Goal: Find specific page/section: Find specific page/section

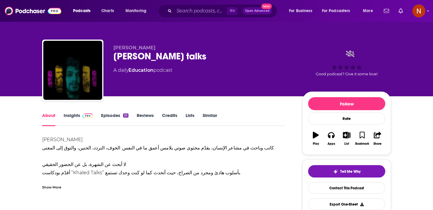
click at [146, 59] on div "[PERSON_NAME] talks" at bounding box center [203, 55] width 180 height 11
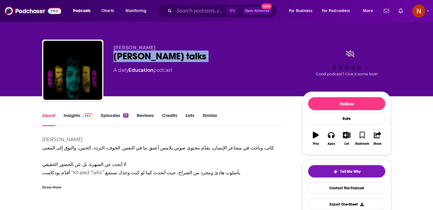
click at [169, 57] on div "[PERSON_NAME] talks" at bounding box center [203, 55] width 180 height 11
drag, startPoint x: 169, startPoint y: 57, endPoint x: 115, endPoint y: 48, distance: 54.9
click at [115, 48] on div "[PERSON_NAME] talks A daily Education podcast" at bounding box center [203, 68] width 180 height 47
click at [115, 48] on span "[PERSON_NAME]" at bounding box center [134, 48] width 42 height 6
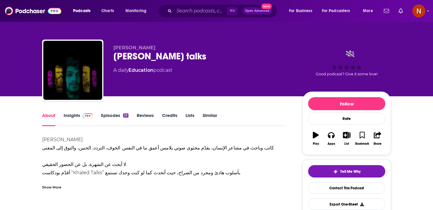
click at [115, 48] on span "[PERSON_NAME]" at bounding box center [134, 48] width 42 height 6
copy p "[PERSON_NAME]"
